Goal: Browse casually: Explore the website without a specific task or goal

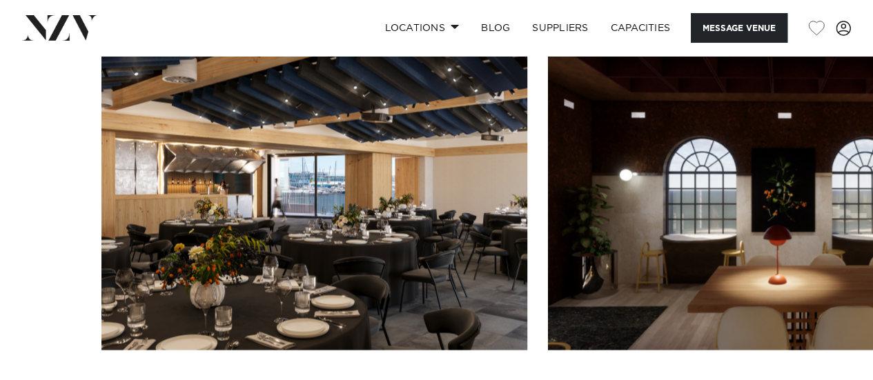
scroll to position [1311, 0]
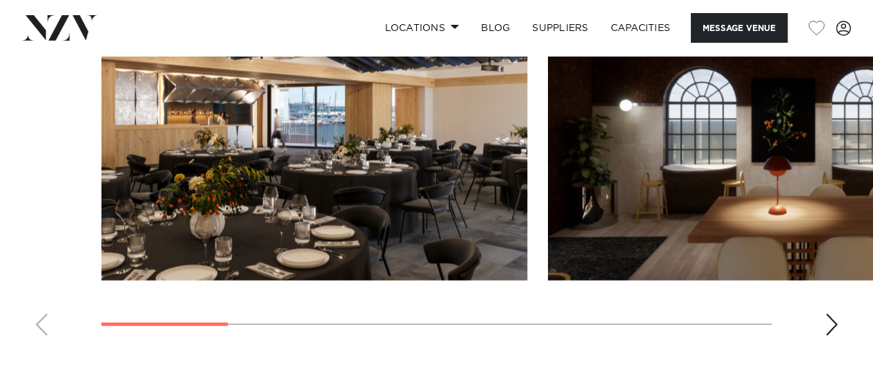
click at [829, 321] on div "Next slide" at bounding box center [832, 325] width 14 height 22
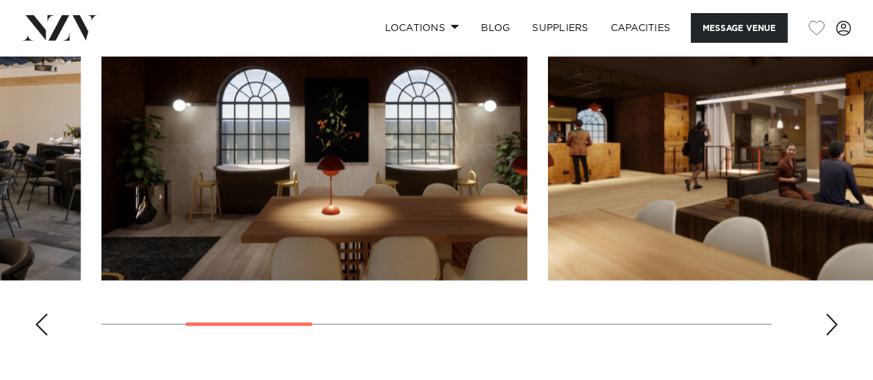
click at [829, 321] on div "Next slide" at bounding box center [832, 325] width 14 height 22
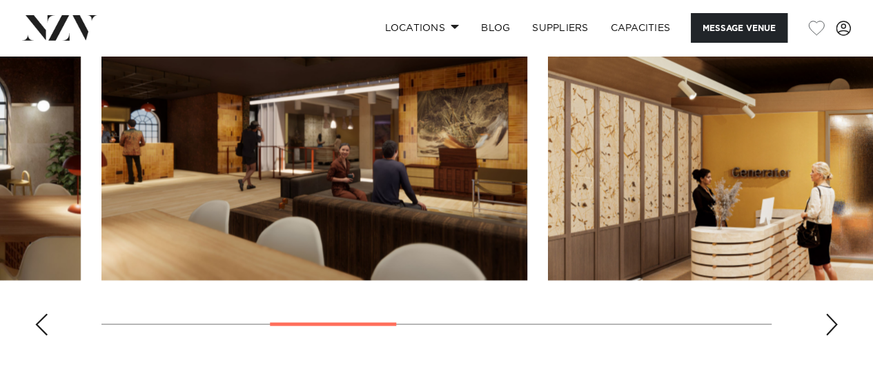
click at [831, 326] on div "Next slide" at bounding box center [832, 325] width 14 height 22
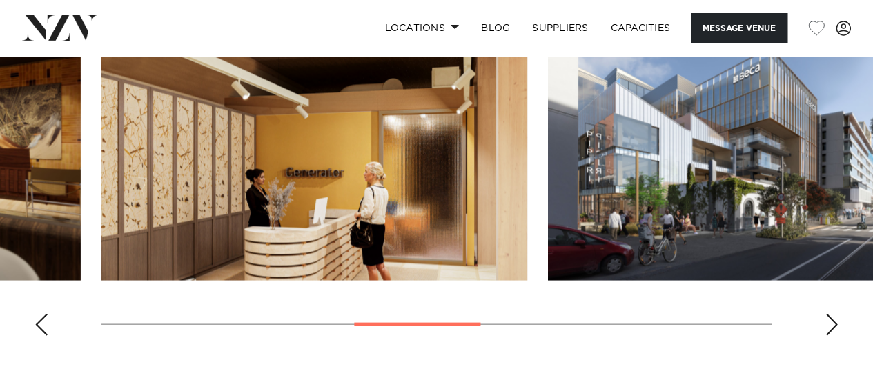
click at [831, 326] on div "Next slide" at bounding box center [832, 325] width 14 height 22
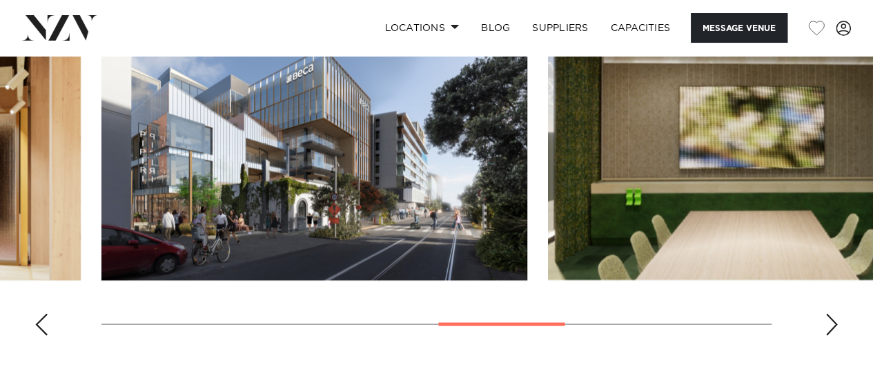
click at [831, 326] on div "Next slide" at bounding box center [832, 325] width 14 height 22
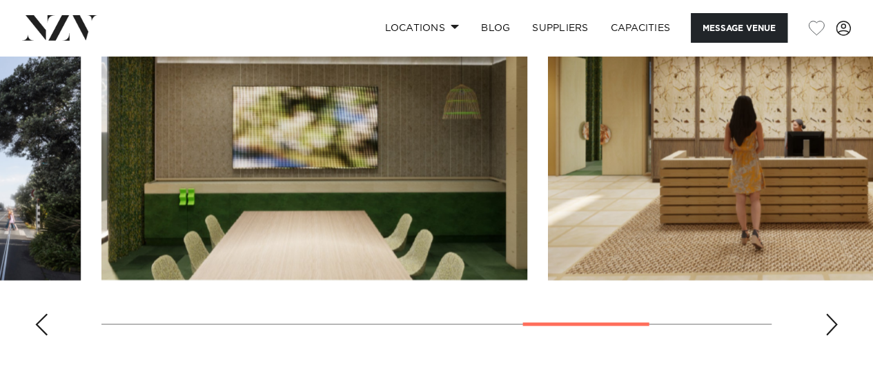
click at [831, 326] on div "Next slide" at bounding box center [832, 325] width 14 height 22
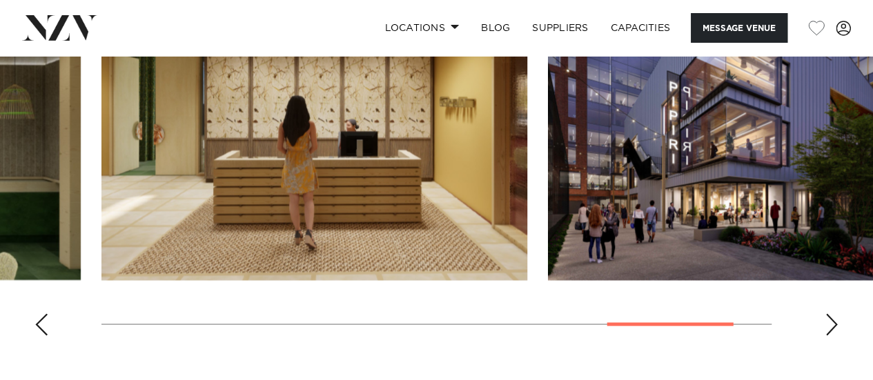
click at [831, 326] on div "Next slide" at bounding box center [832, 325] width 14 height 22
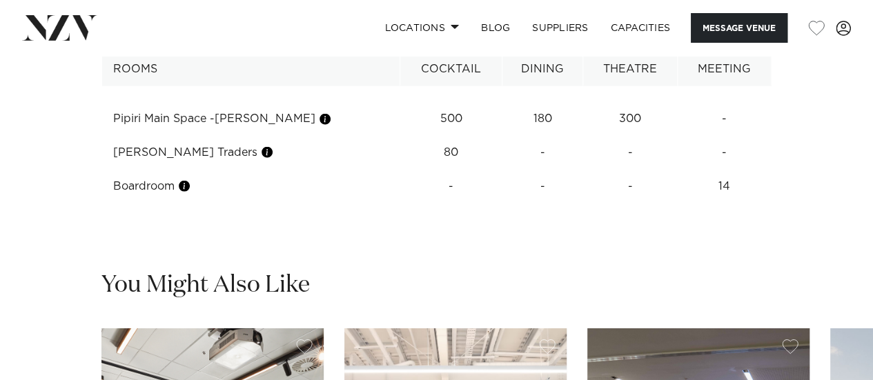
scroll to position [1725, 0]
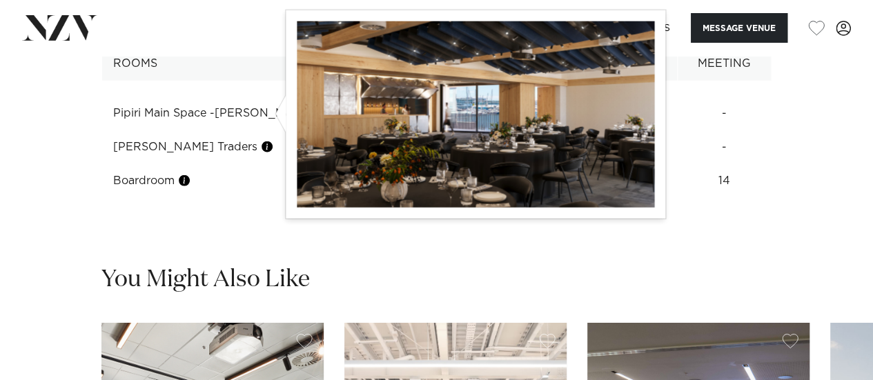
click at [318, 110] on button "button" at bounding box center [325, 114] width 14 height 14
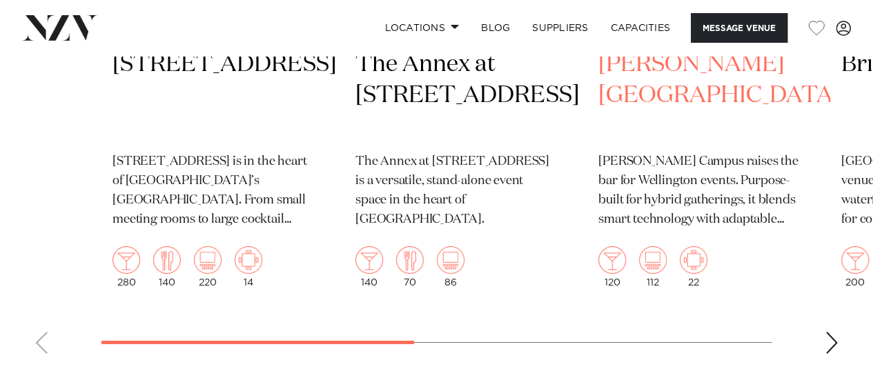
scroll to position [2346, 0]
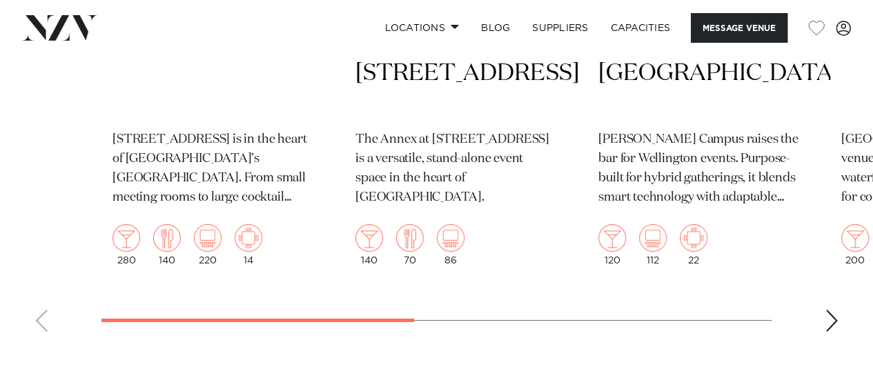
click at [836, 322] on div "Next slide" at bounding box center [832, 321] width 14 height 22
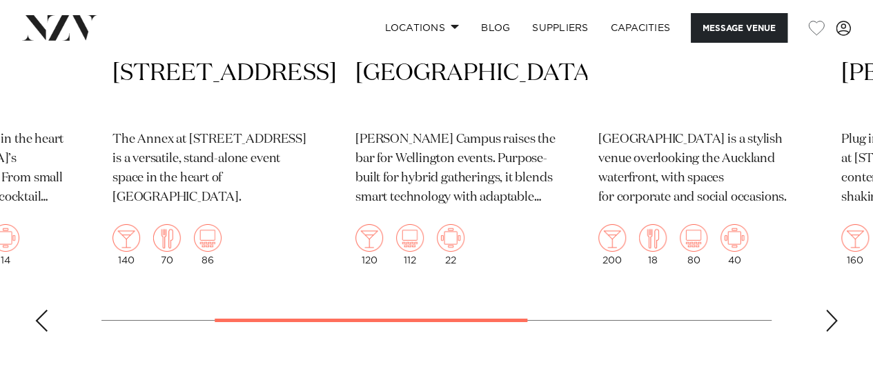
click at [836, 322] on div "Next slide" at bounding box center [832, 321] width 14 height 22
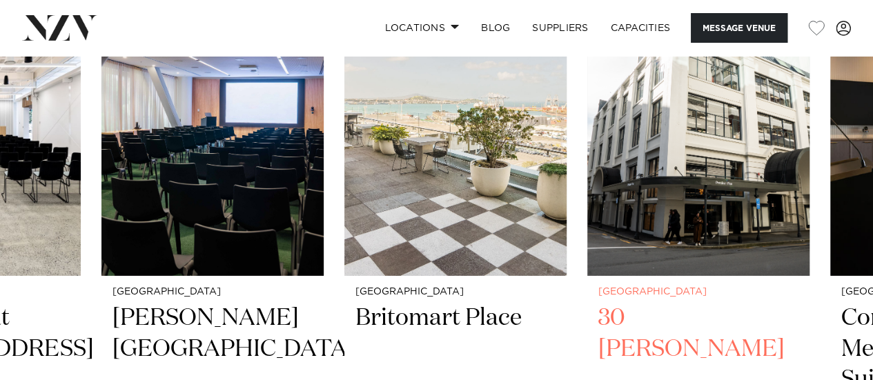
scroll to position [2415, 0]
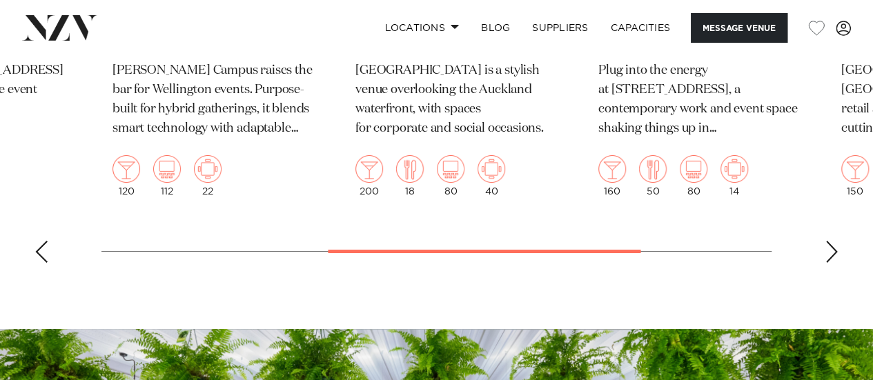
click at [832, 259] on div "Next slide" at bounding box center [832, 252] width 14 height 22
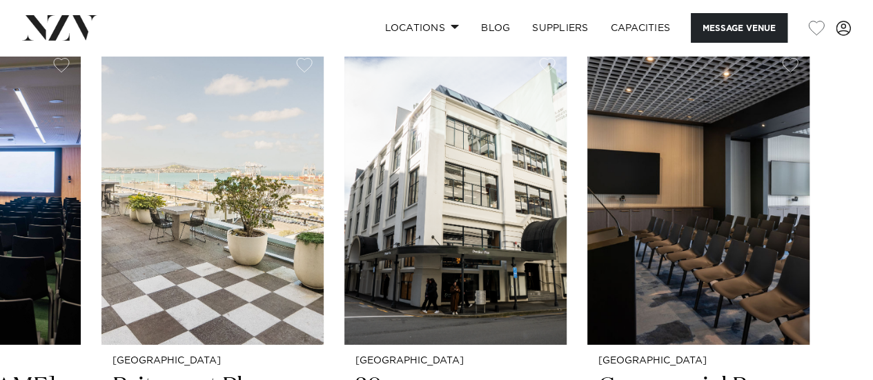
scroll to position [2346, 0]
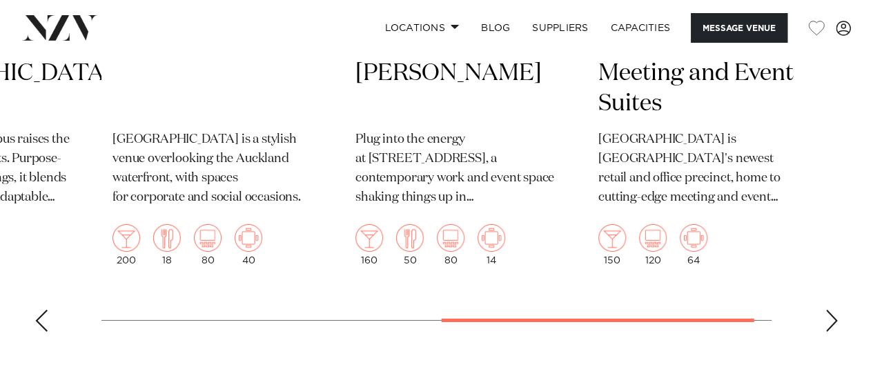
click at [827, 320] on swiper-container "[GEOGRAPHIC_DATA] [STREET_ADDRESS] [STREET_ADDRESS] is in the heart of [GEOGRAP…" at bounding box center [436, 22] width 873 height 641
click at [834, 322] on div "Next slide" at bounding box center [832, 321] width 14 height 22
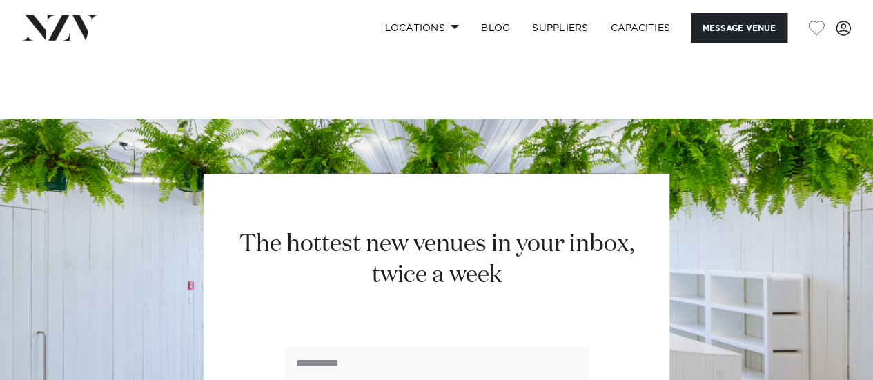
scroll to position [2350, 0]
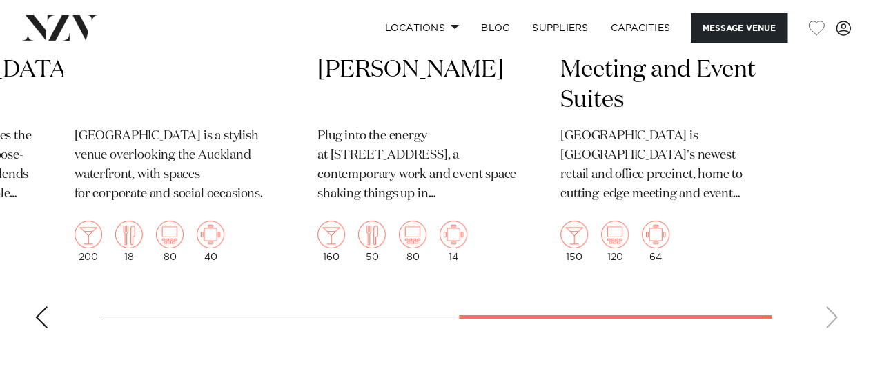
click at [26, 315] on swiper-container "[GEOGRAPHIC_DATA] [STREET_ADDRESS] [STREET_ADDRESS] is in the heart of [GEOGRAP…" at bounding box center [436, 18] width 873 height 641
click at [31, 315] on swiper-container "[GEOGRAPHIC_DATA] [STREET_ADDRESS] [STREET_ADDRESS] is in the heart of [GEOGRAP…" at bounding box center [436, 18] width 873 height 641
click at [41, 314] on div "Previous slide" at bounding box center [42, 317] width 14 height 22
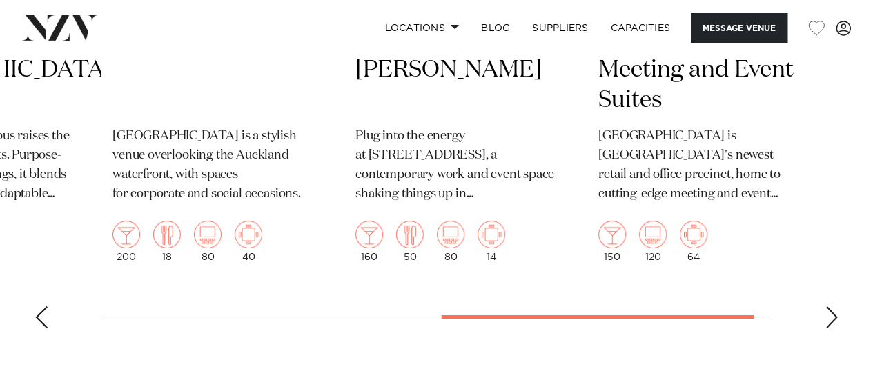
click at [41, 314] on div "Previous slide" at bounding box center [42, 317] width 14 height 22
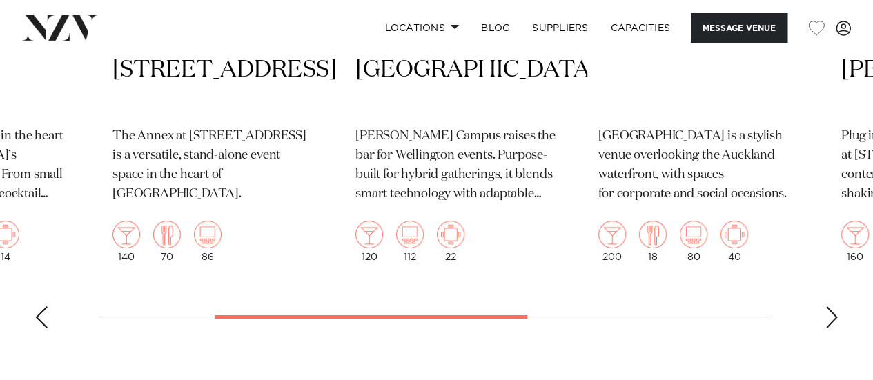
click at [41, 314] on div "Previous slide" at bounding box center [42, 317] width 14 height 22
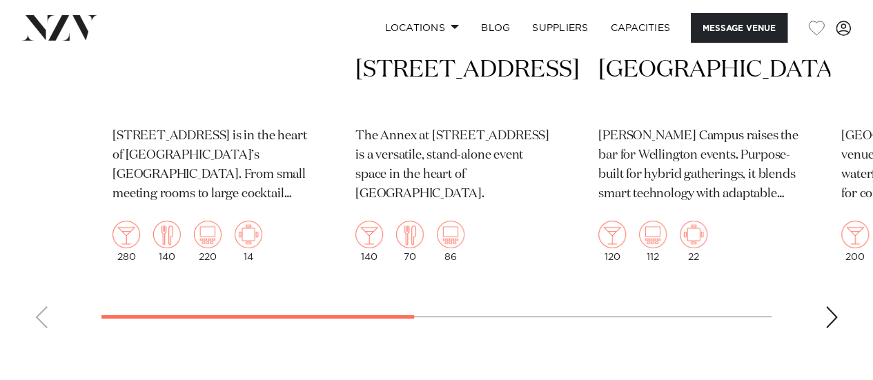
click at [41, 314] on swiper-container "[GEOGRAPHIC_DATA] [STREET_ADDRESS] [STREET_ADDRESS] is in the heart of [GEOGRAP…" at bounding box center [436, 18] width 873 height 641
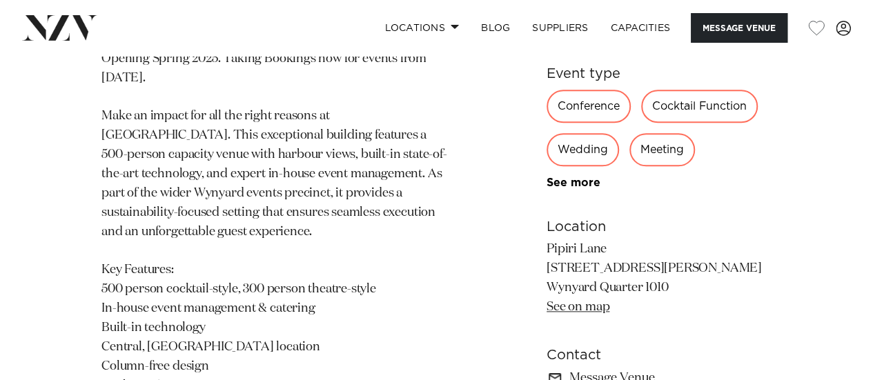
scroll to position [694, 0]
